Goal: Task Accomplishment & Management: Complete application form

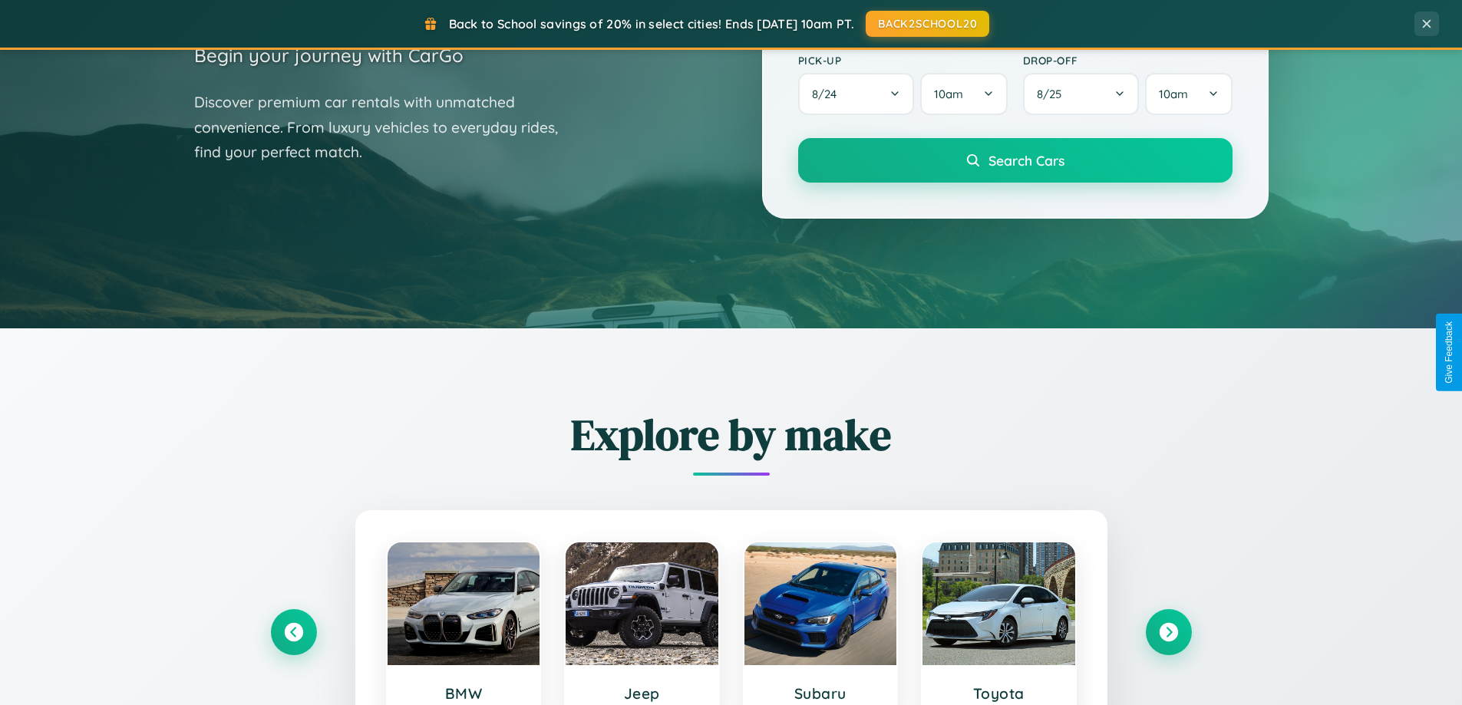
scroll to position [662, 0]
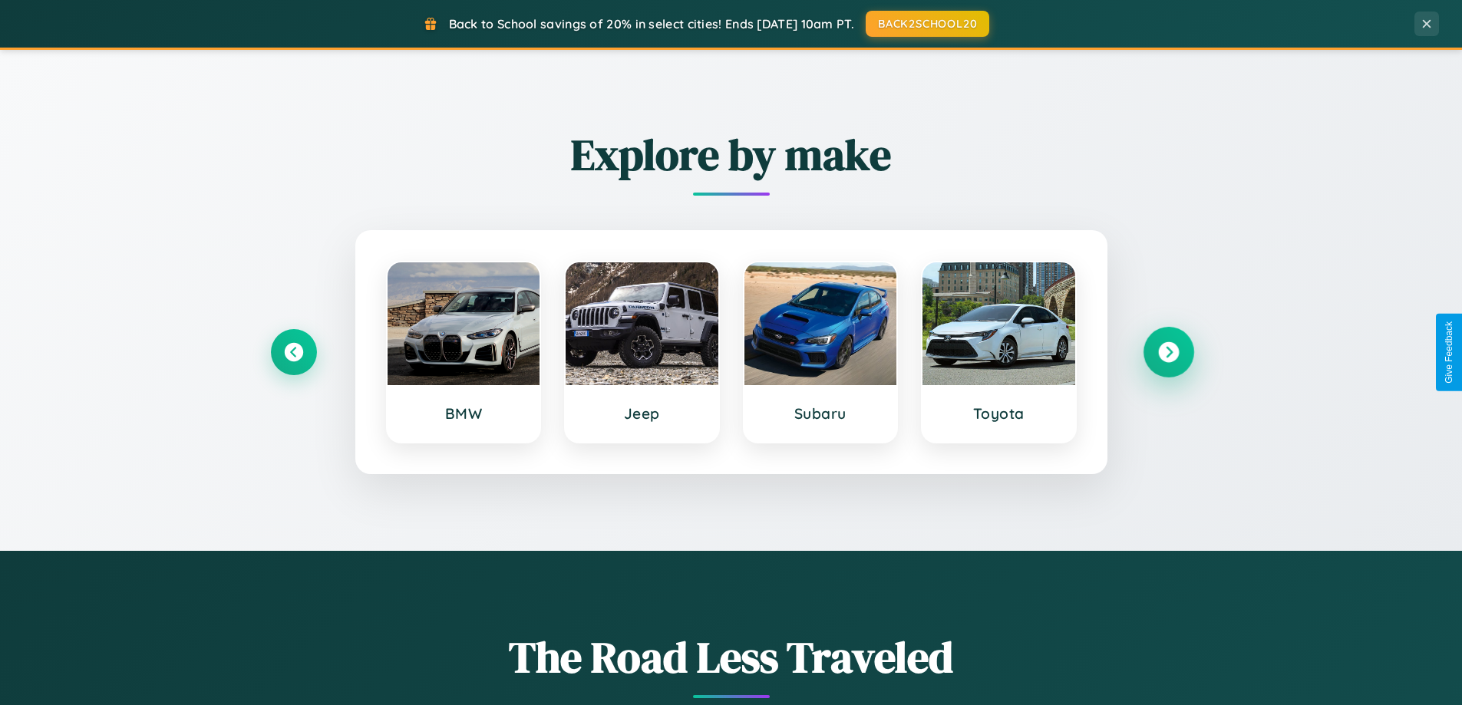
click at [1168, 352] on icon at bounding box center [1168, 352] width 21 height 21
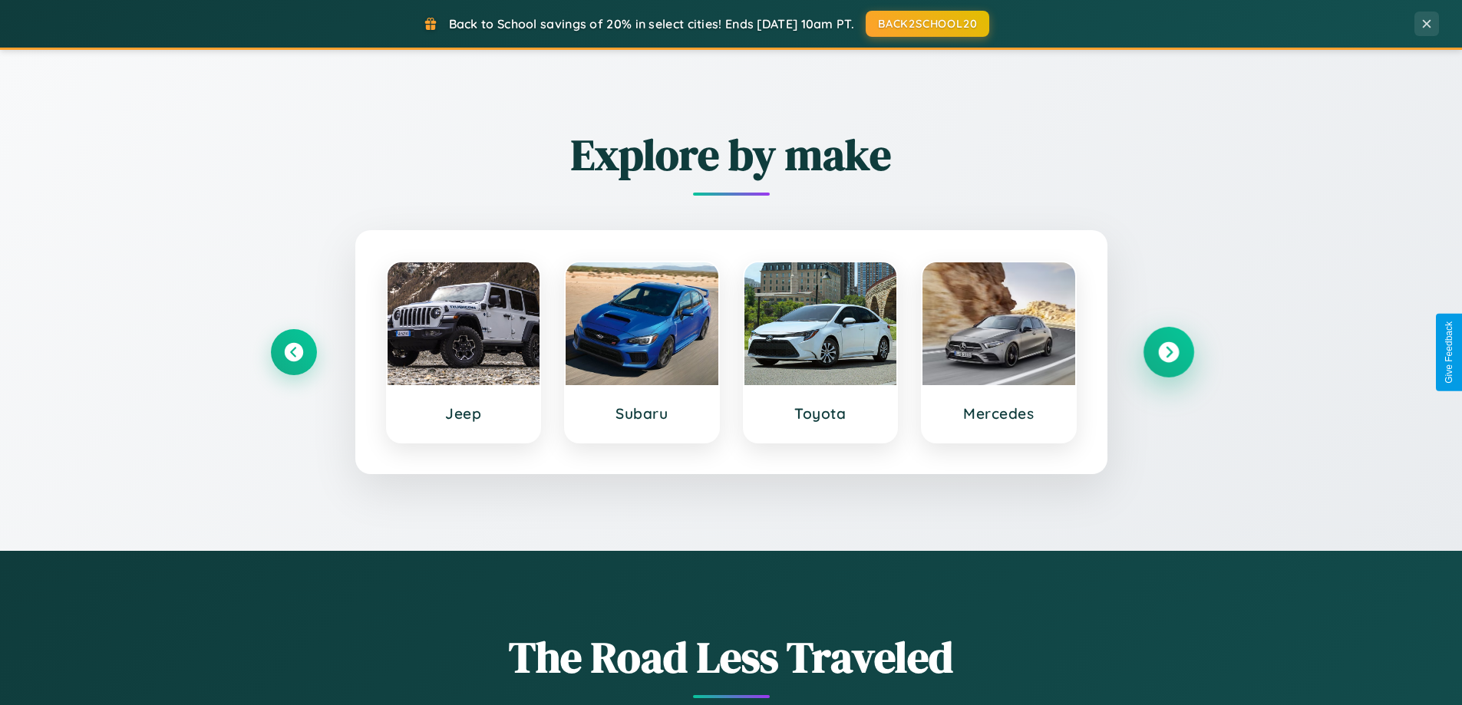
click at [1168, 352] on icon at bounding box center [1168, 352] width 21 height 21
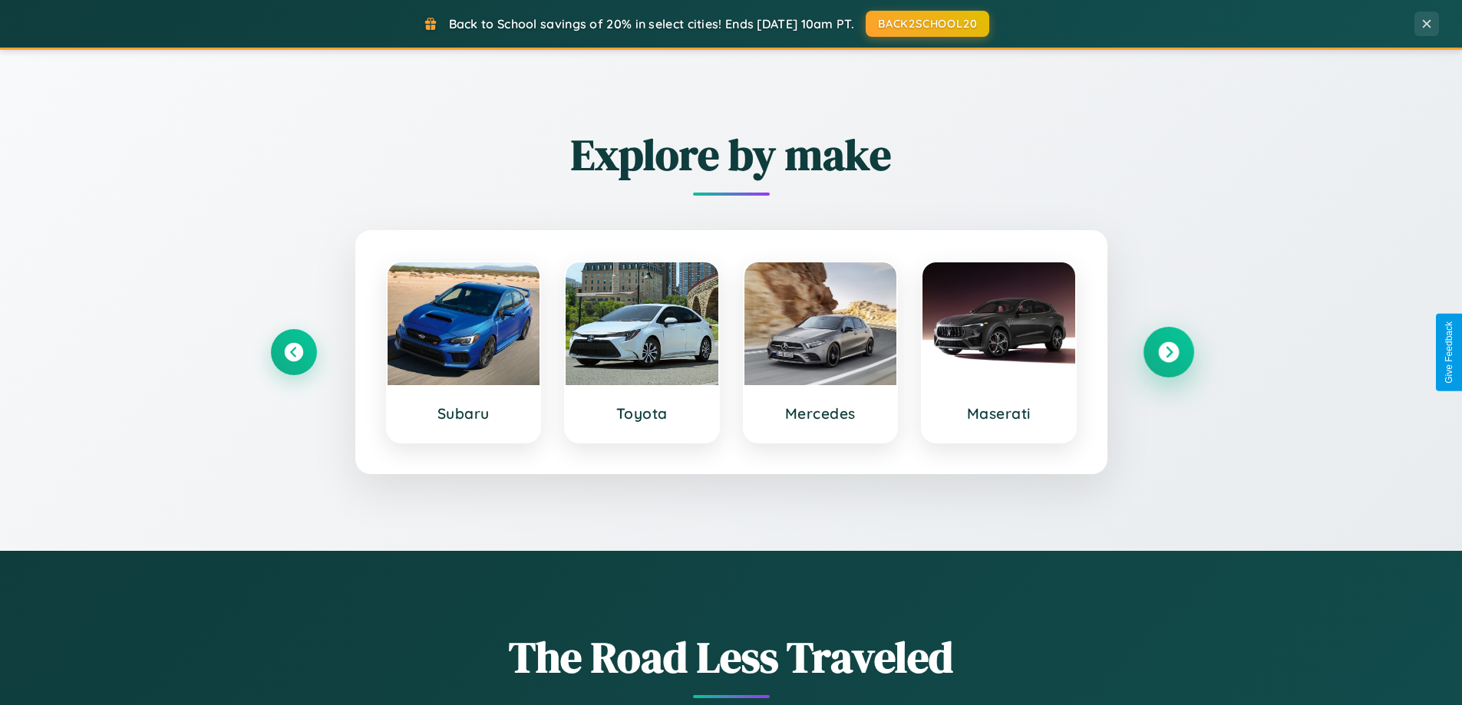
click at [1168, 352] on icon at bounding box center [1168, 352] width 21 height 21
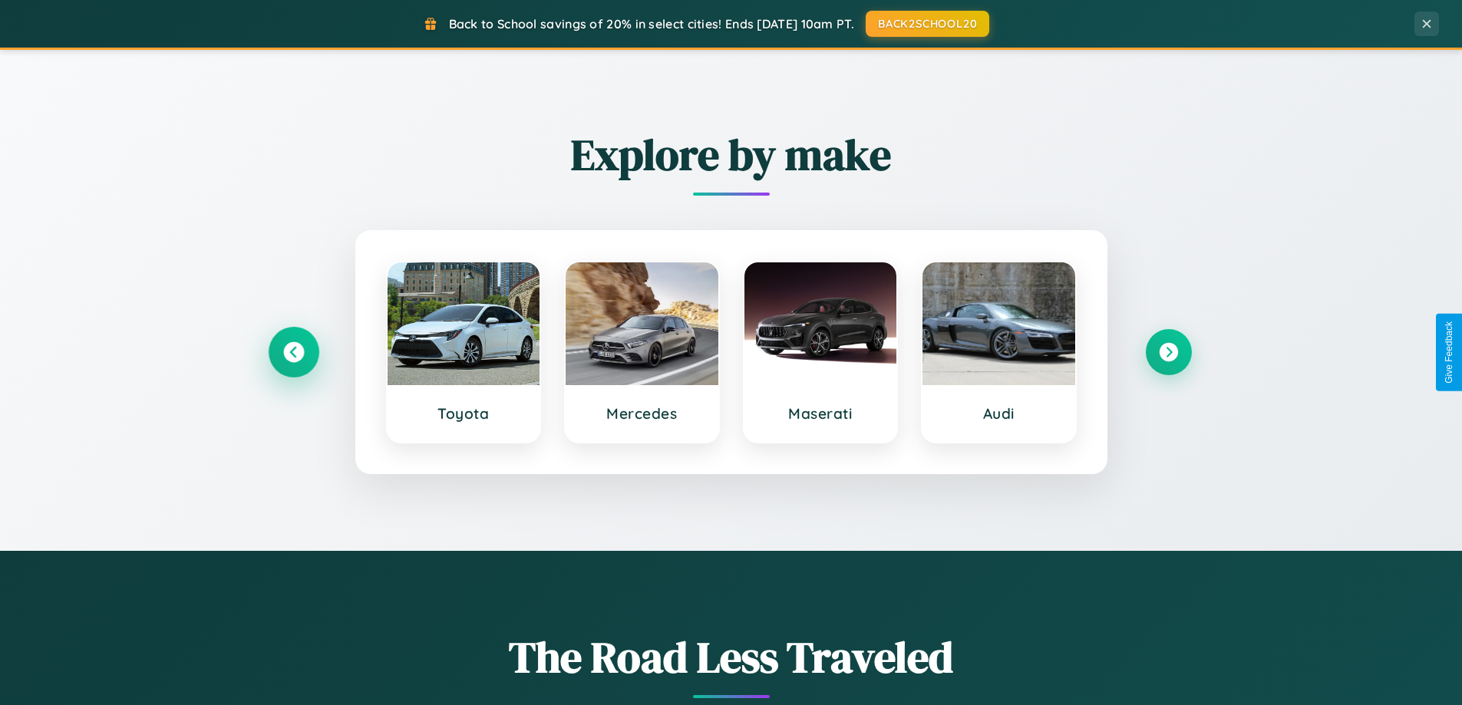
click at [293, 352] on icon at bounding box center [293, 352] width 21 height 21
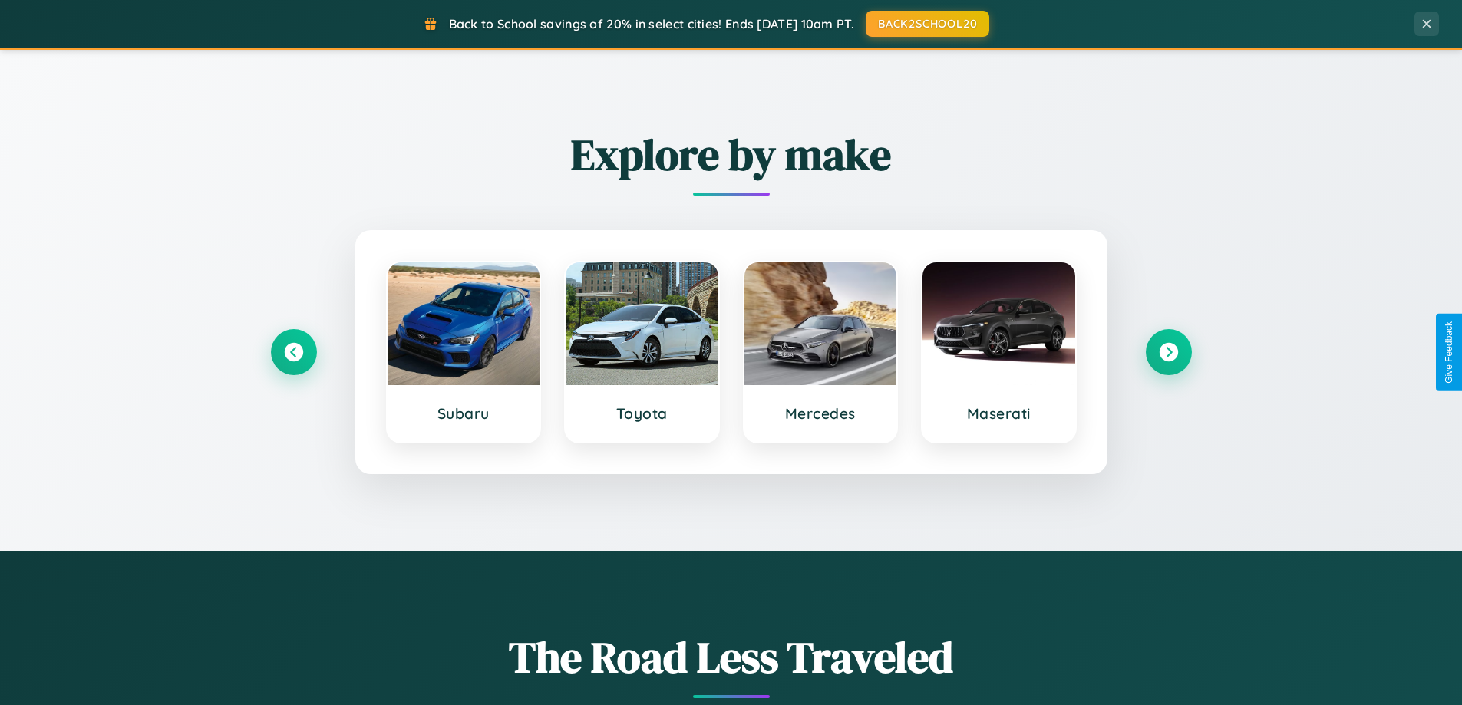
scroll to position [0, 0]
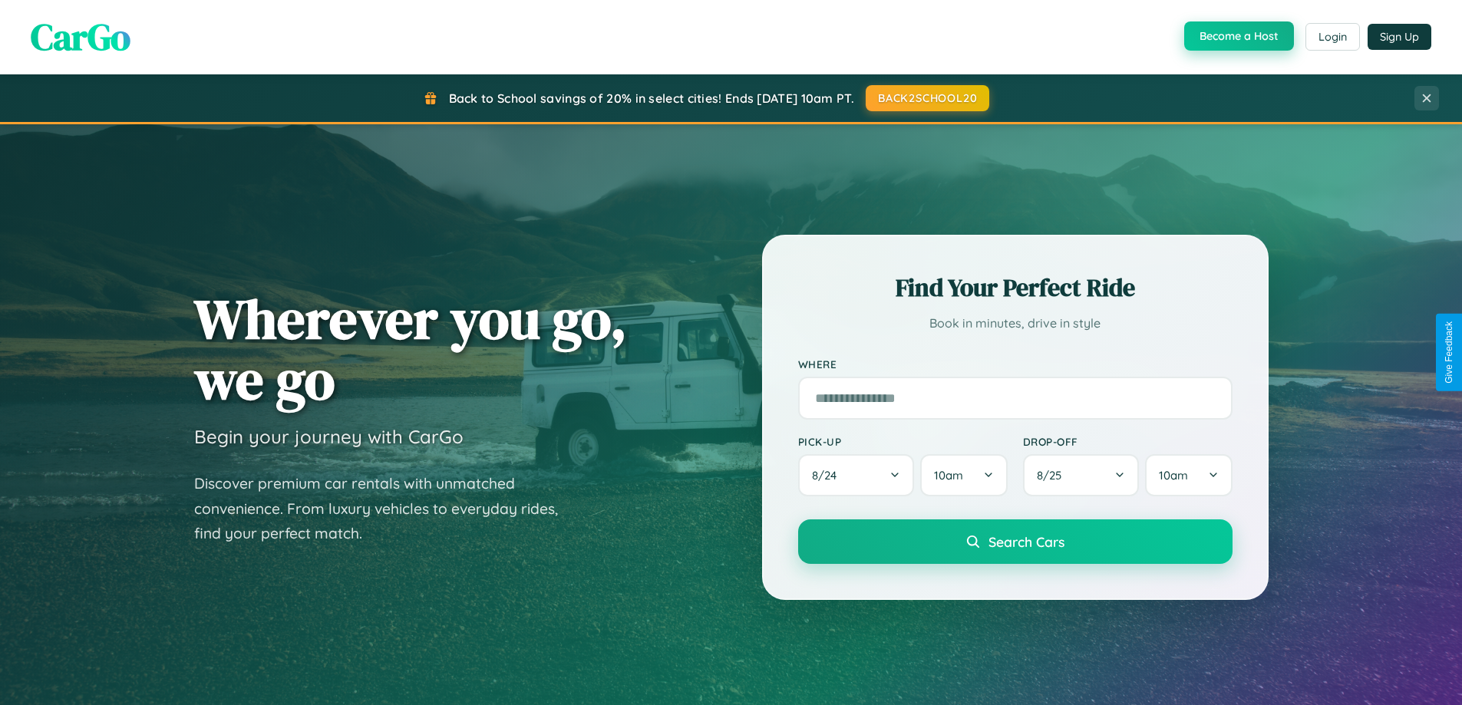
click at [1237, 37] on button "Become a Host" at bounding box center [1239, 35] width 110 height 29
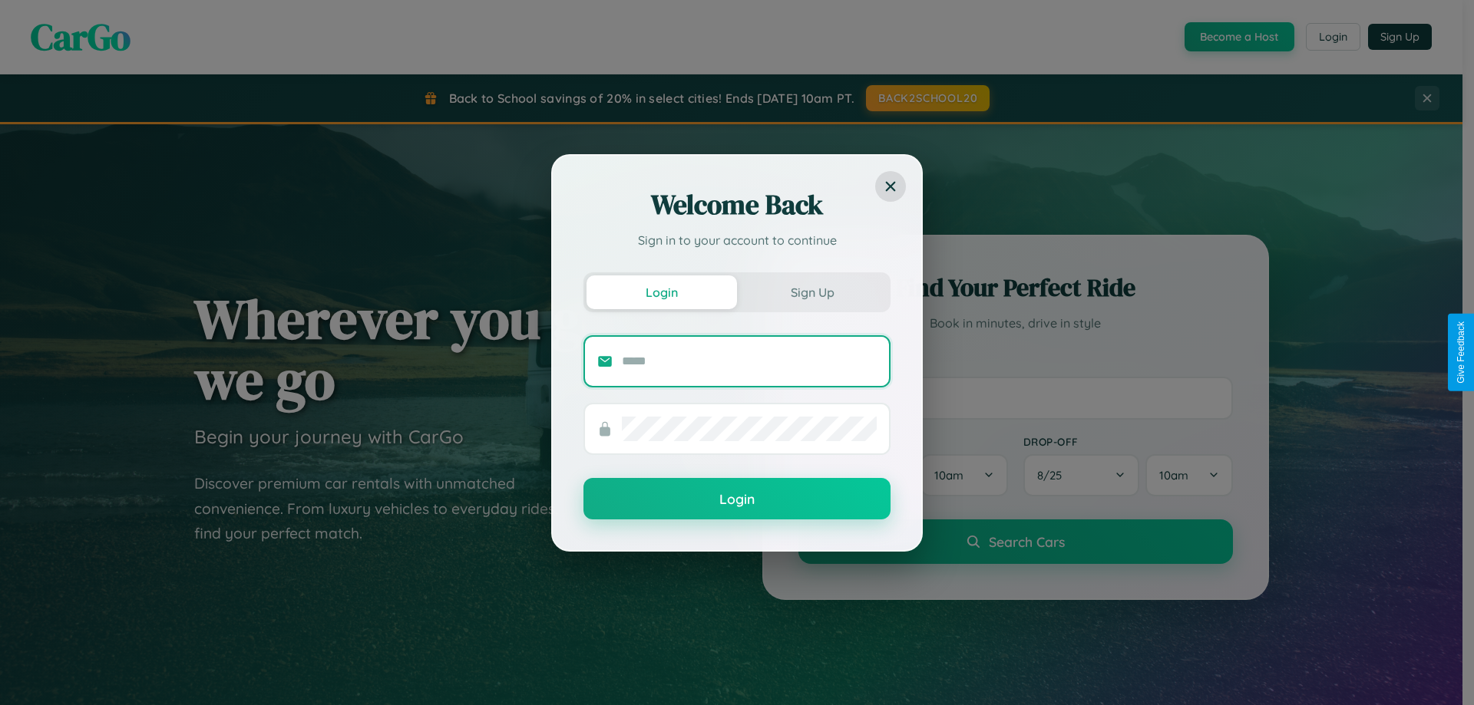
click at [749, 361] on input "text" at bounding box center [749, 361] width 255 height 25
type input "**********"
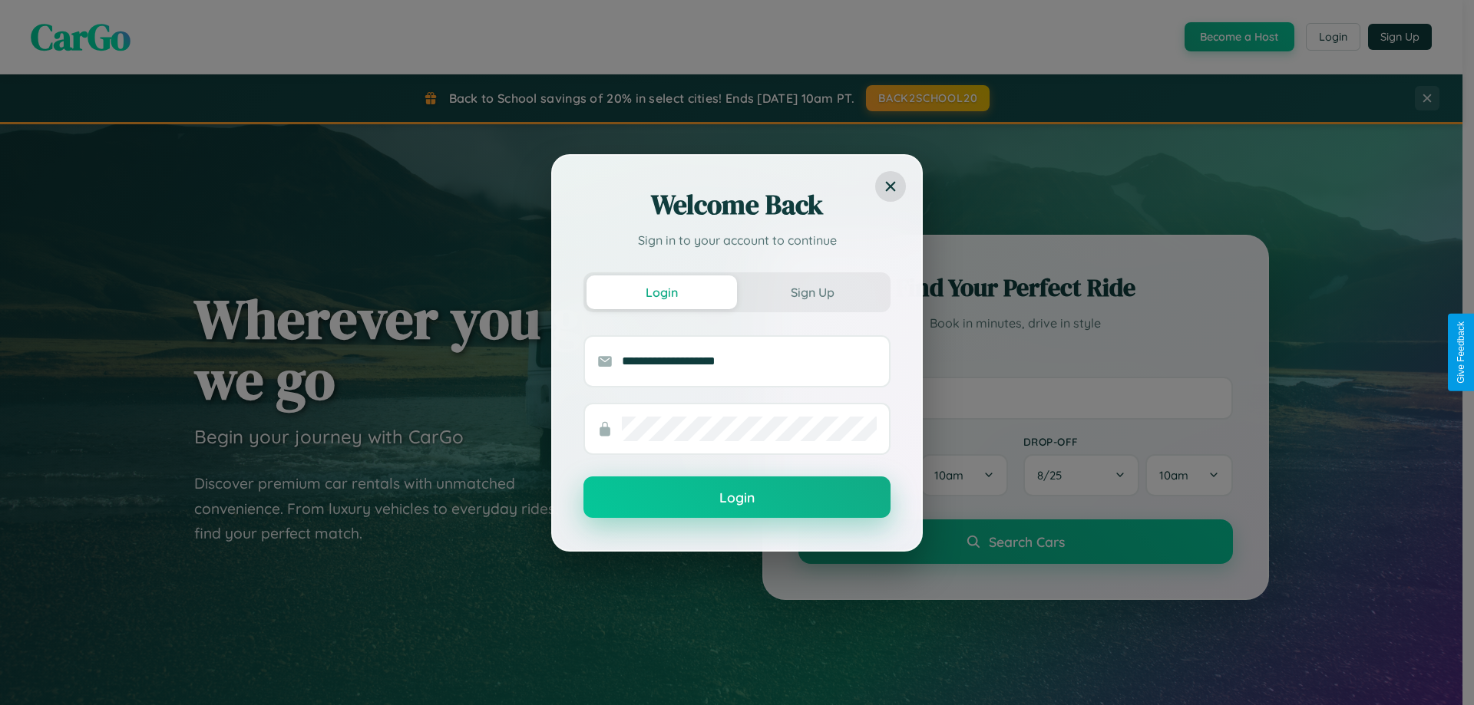
click at [737, 498] on button "Login" at bounding box center [736, 497] width 307 height 41
